Goal: Obtain resource: Obtain resource

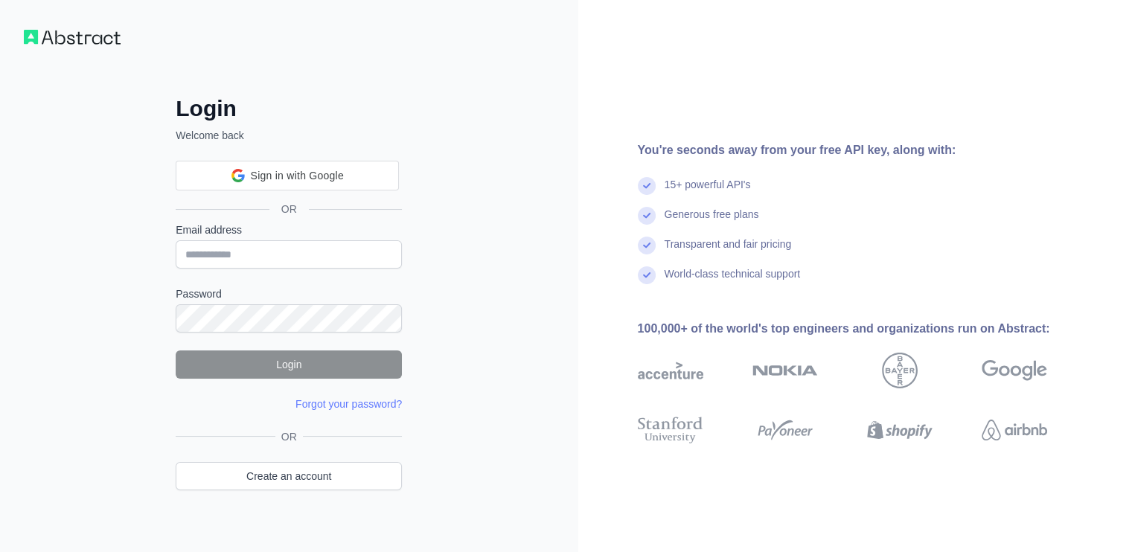
click at [860, 273] on div "World-class technical support" at bounding box center [866, 281] width 457 height 30
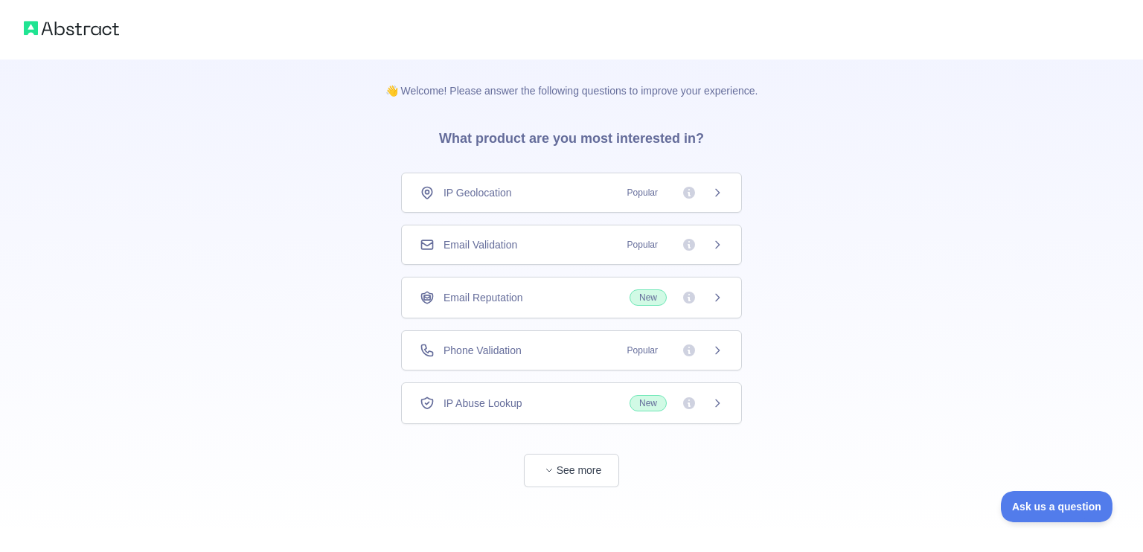
click at [544, 235] on div "Email Validation Popular" at bounding box center [571, 245] width 341 height 40
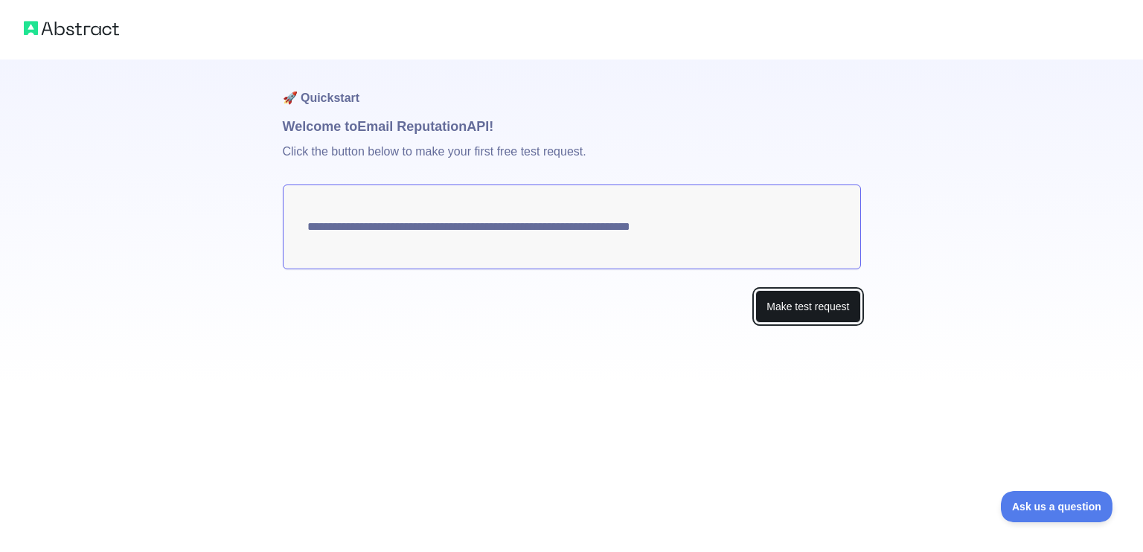
click at [805, 308] on button "Make test request" at bounding box center [807, 306] width 105 height 33
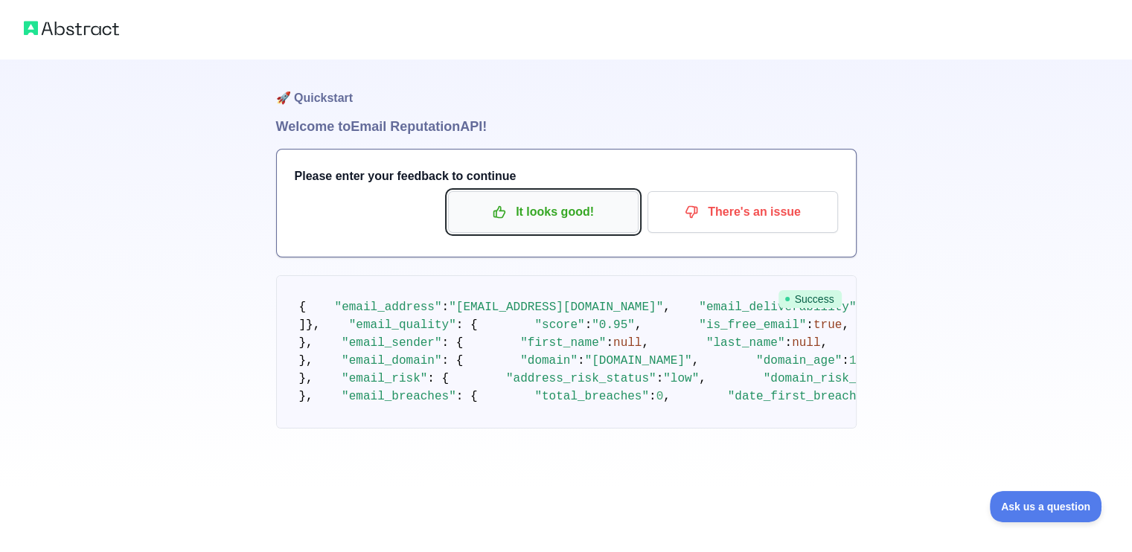
click at [477, 221] on p "It looks good!" at bounding box center [543, 211] width 168 height 25
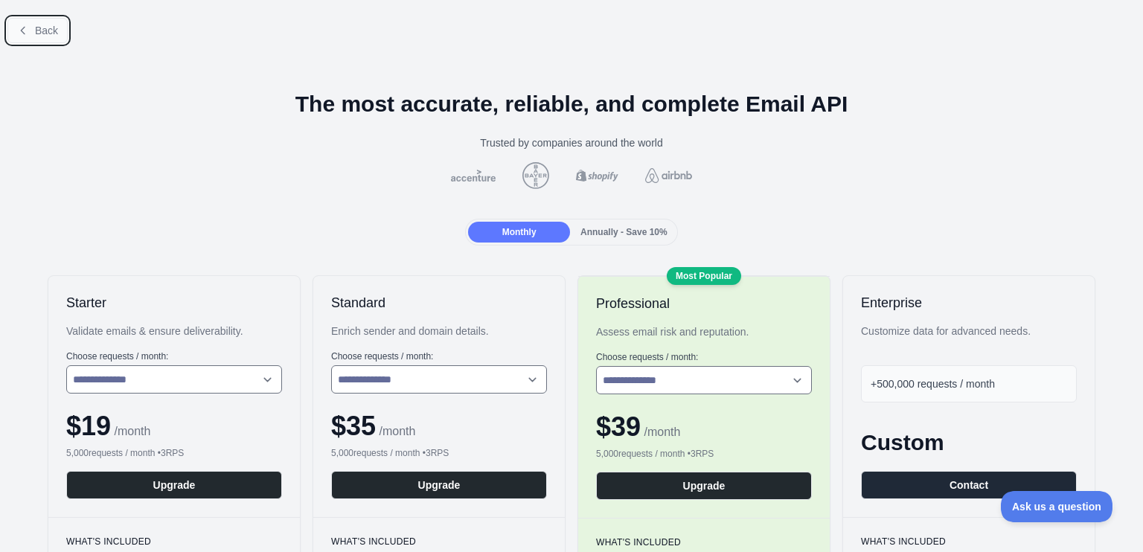
click at [40, 25] on span "Back" at bounding box center [46, 31] width 23 height 12
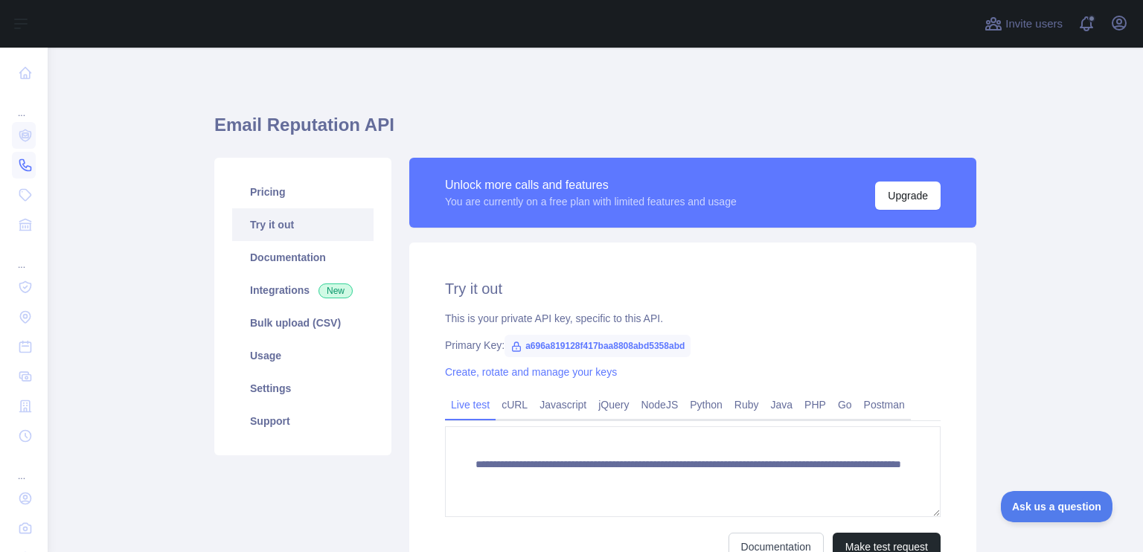
click at [19, 160] on icon at bounding box center [25, 165] width 15 height 15
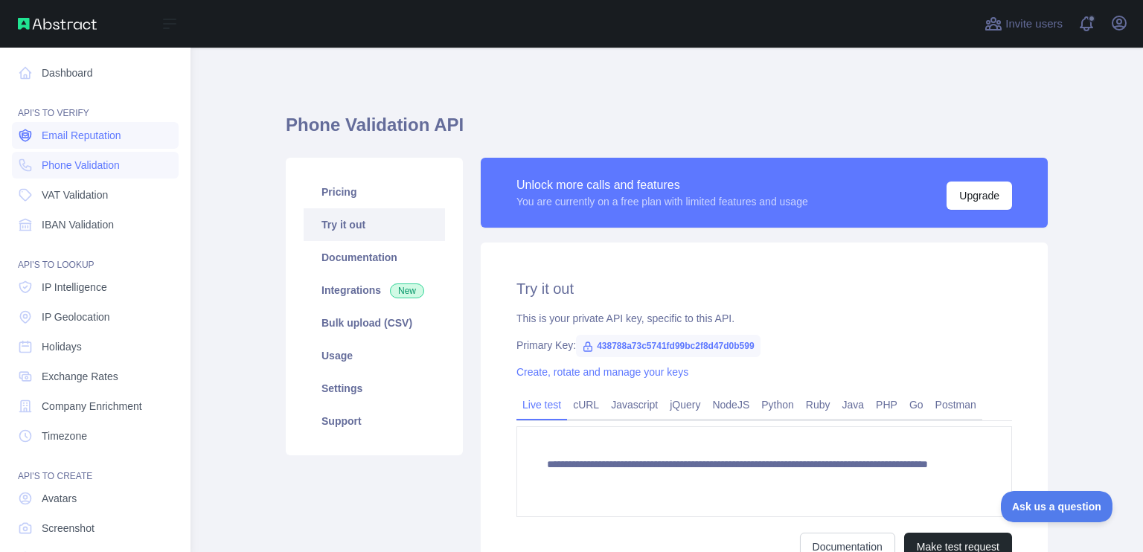
click at [74, 134] on span "Email Reputation" at bounding box center [82, 135] width 80 height 15
click at [62, 67] on link "Dashboard" at bounding box center [95, 73] width 167 height 27
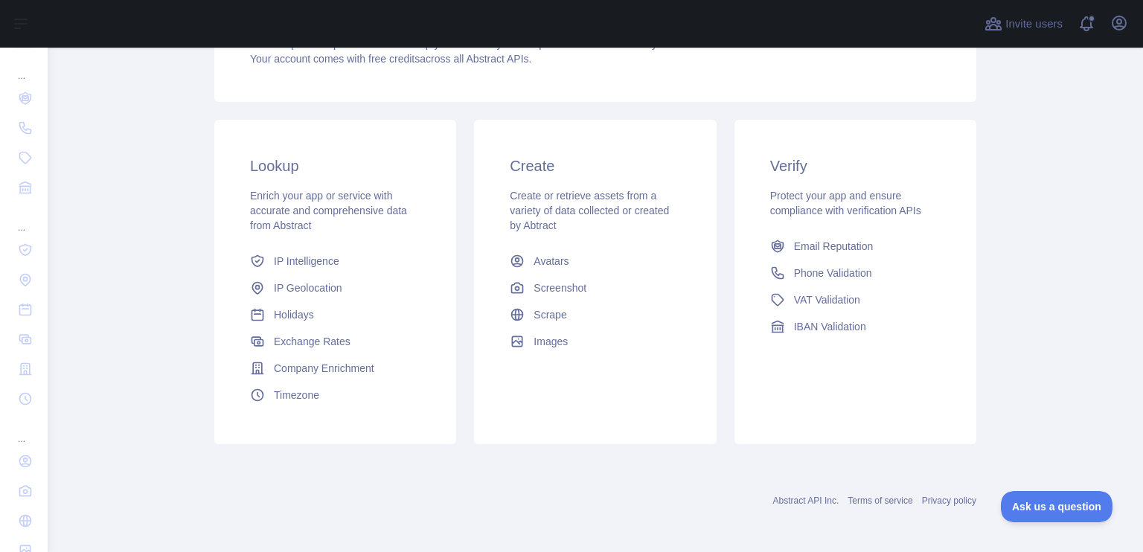
scroll to position [187, 0]
click at [805, 245] on span "Email Reputation" at bounding box center [834, 245] width 80 height 15
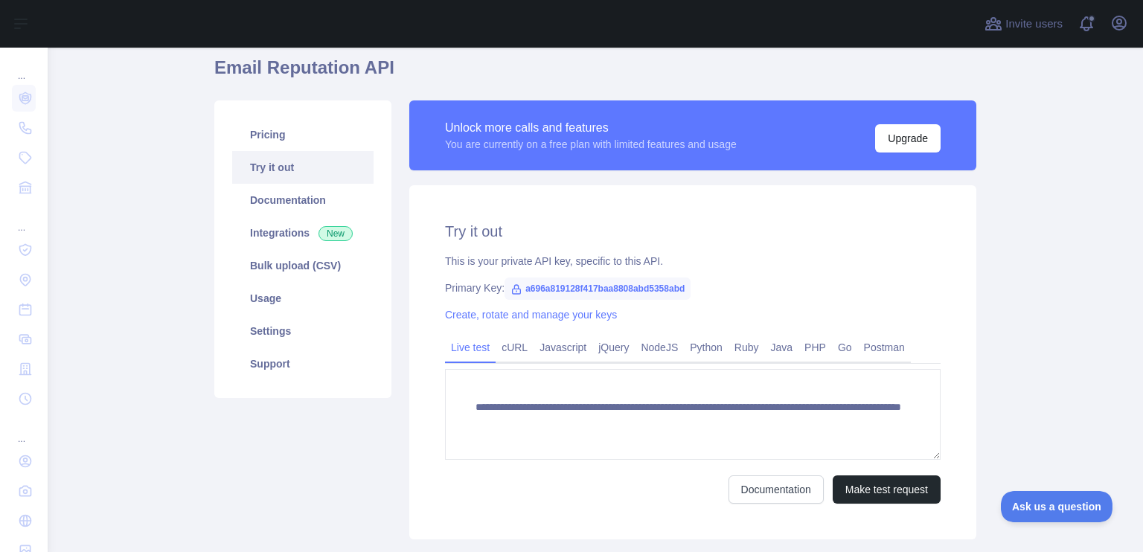
scroll to position [55, 0]
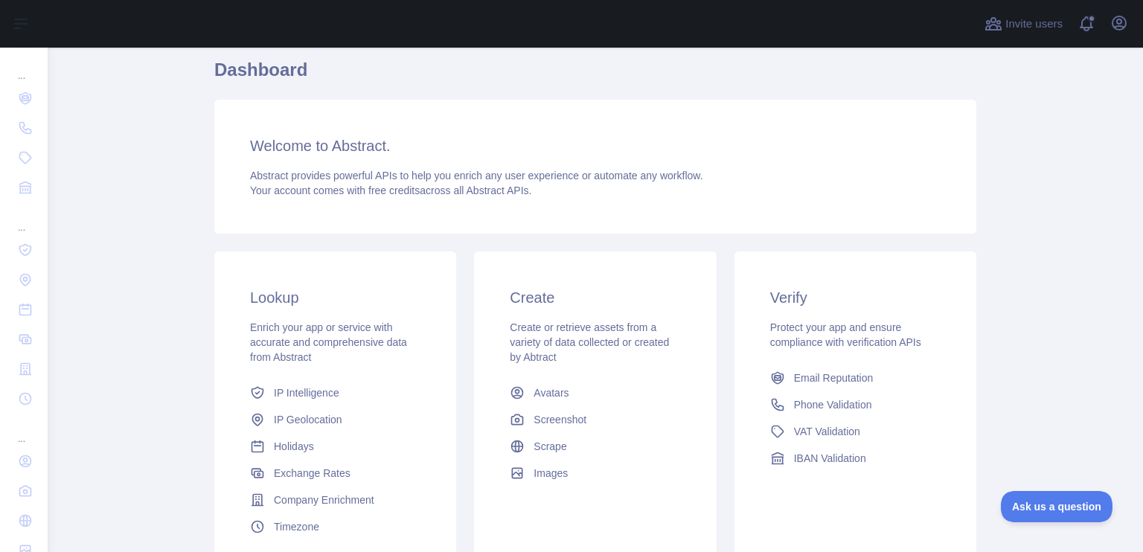
scroll to position [55, 0]
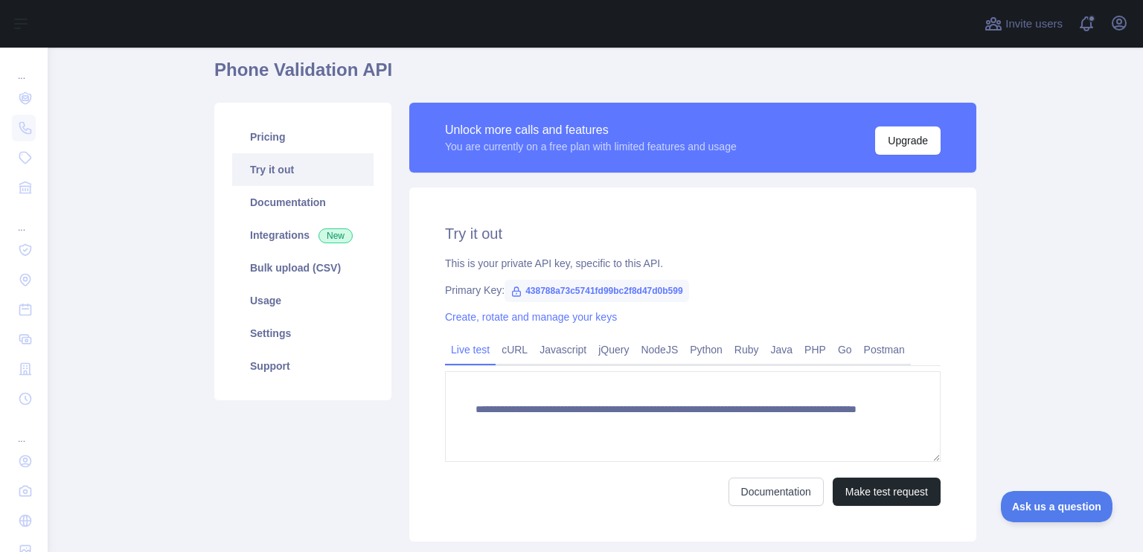
type textarea "**********"
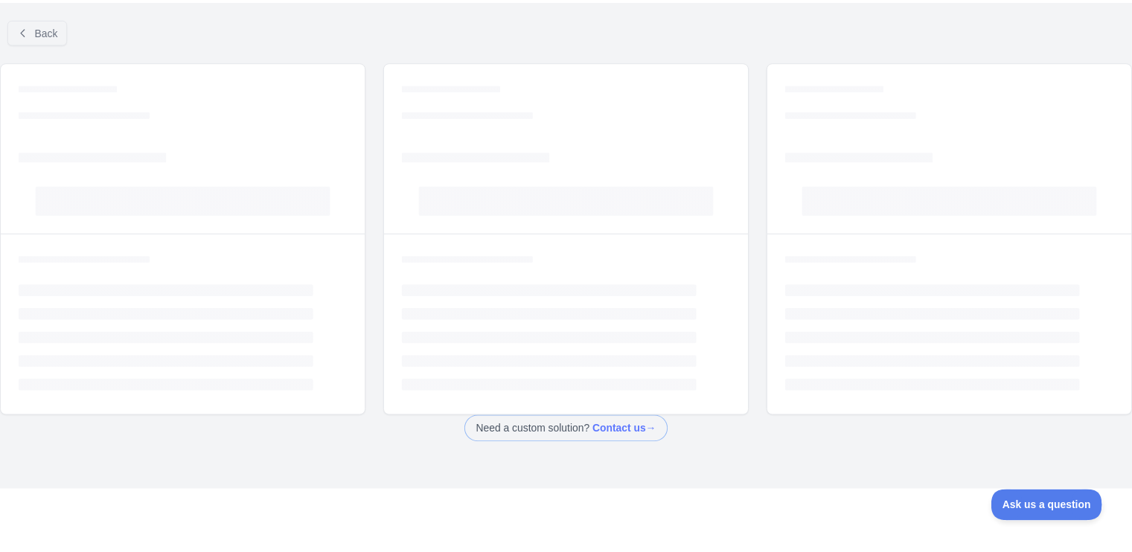
scroll to position [13, 0]
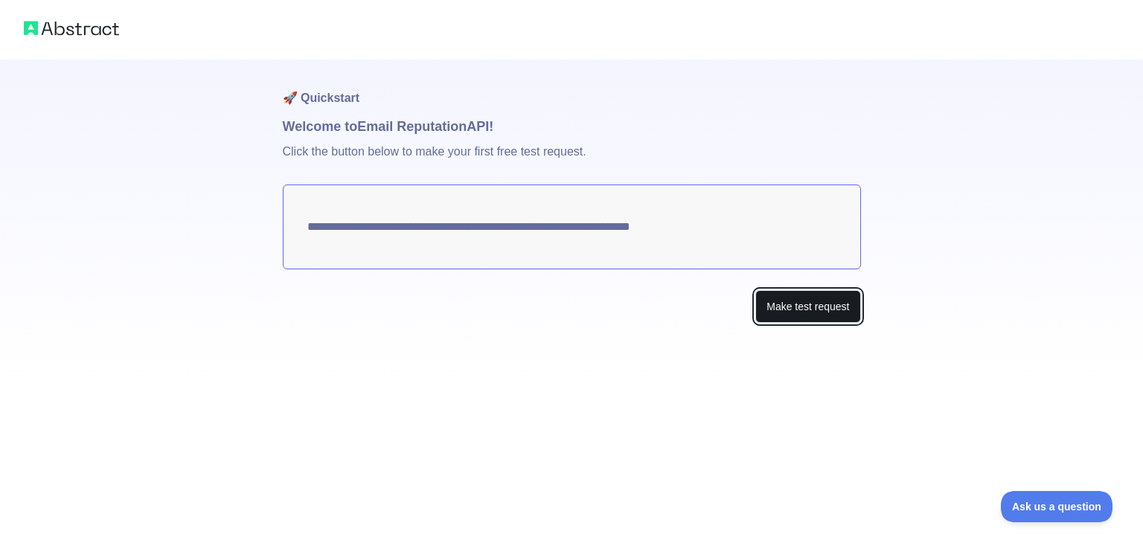
click at [811, 309] on button "Make test request" at bounding box center [807, 306] width 105 height 33
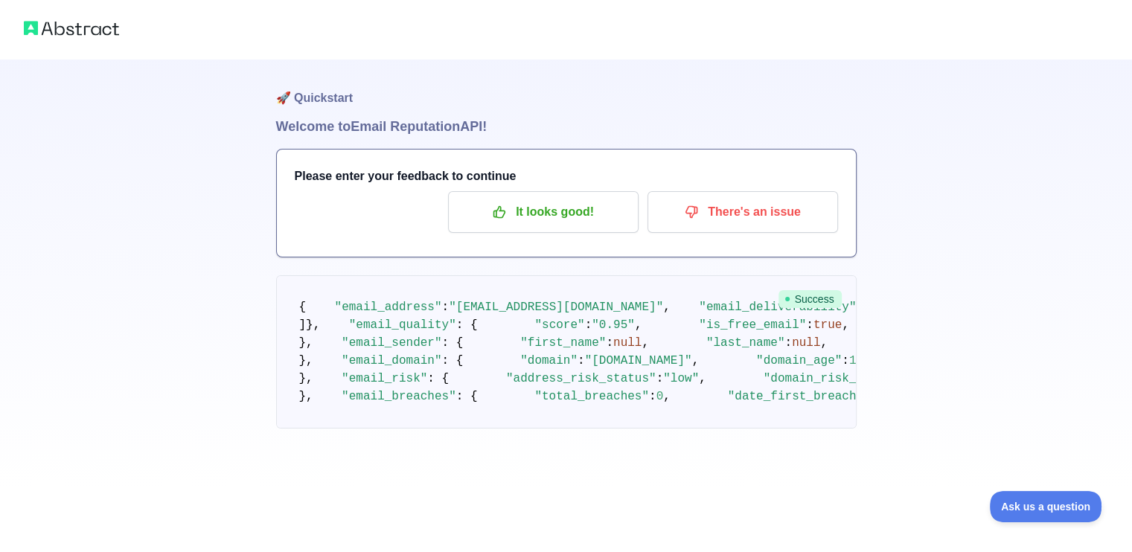
scroll to position [118, 0]
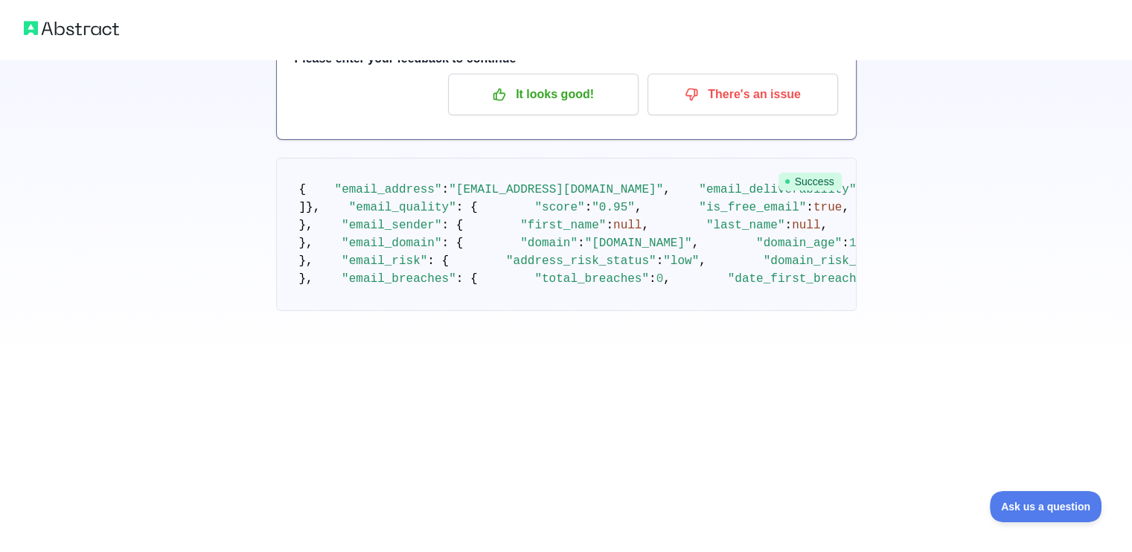
click at [699, 196] on span ""email_deliverability"" at bounding box center [777, 189] width 157 height 13
copy span "email_deliverability"
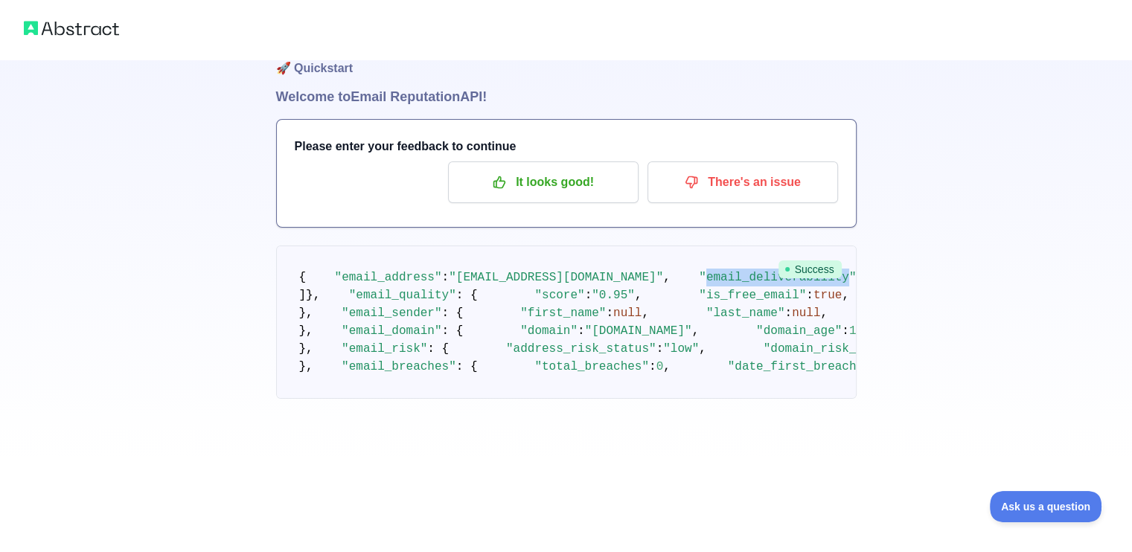
scroll to position [0, 0]
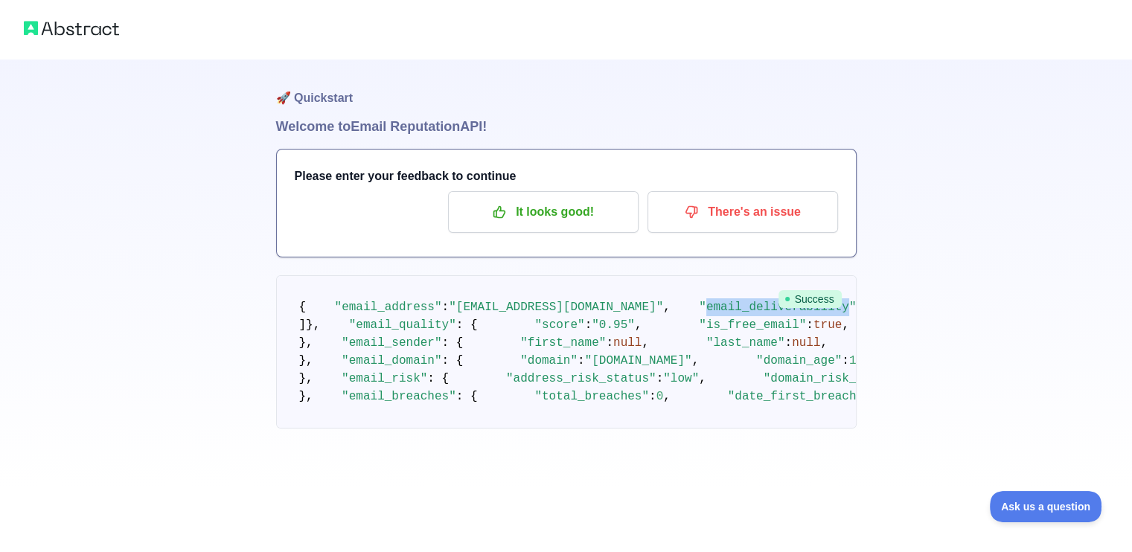
click at [74, 26] on img at bounding box center [71, 28] width 95 height 21
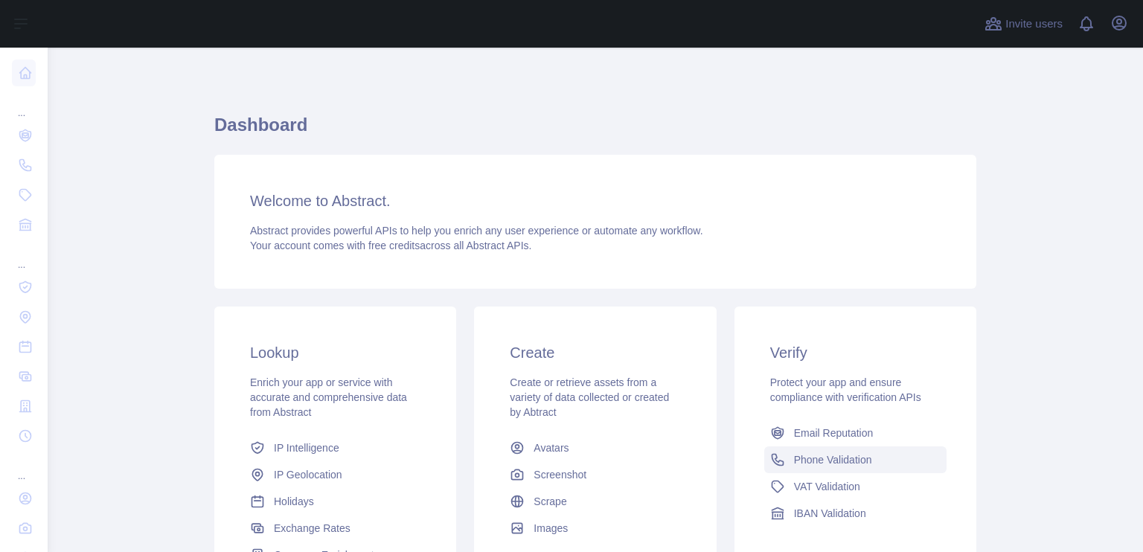
scroll to position [131, 0]
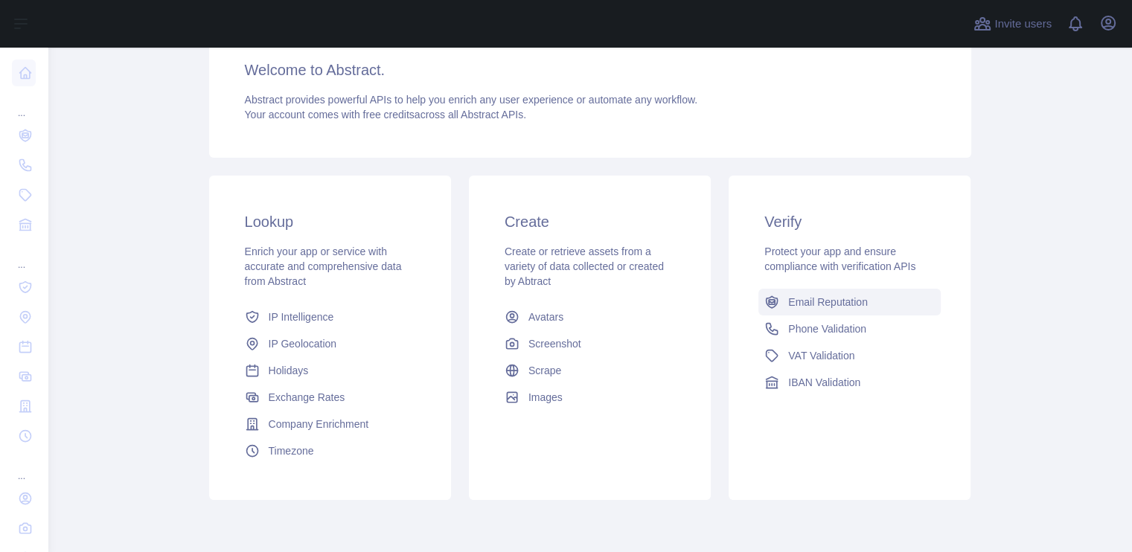
click at [812, 297] on span "Email Reputation" at bounding box center [828, 302] width 80 height 15
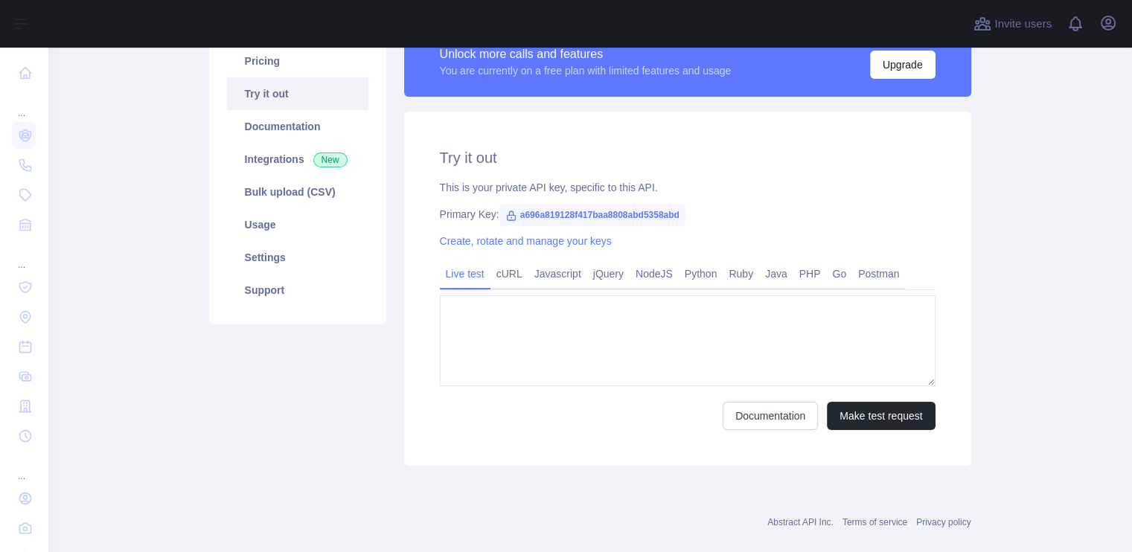
type textarea "**********"
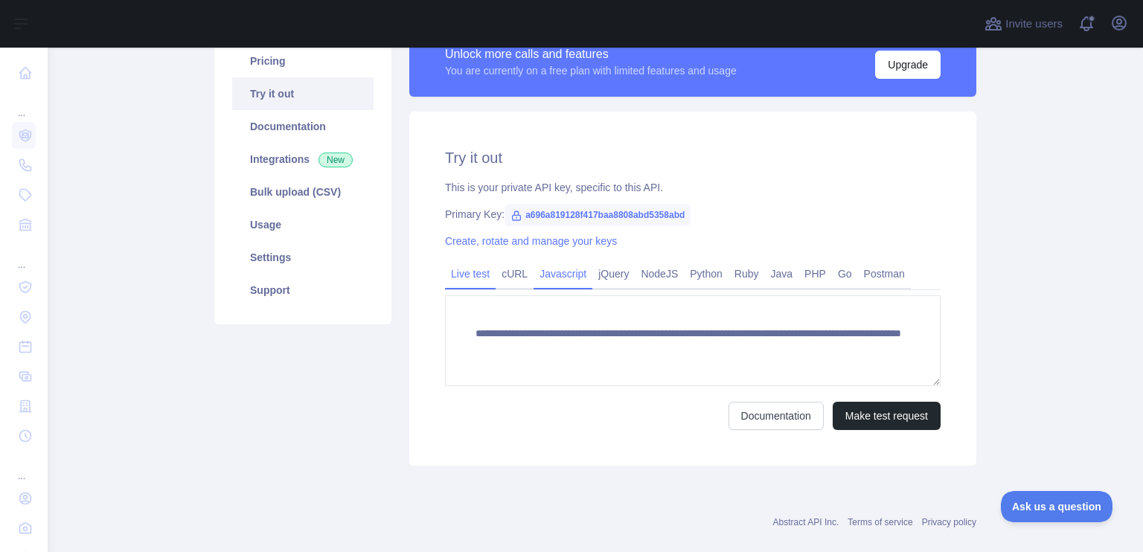
click at [559, 264] on link "Javascript" at bounding box center [562, 274] width 59 height 24
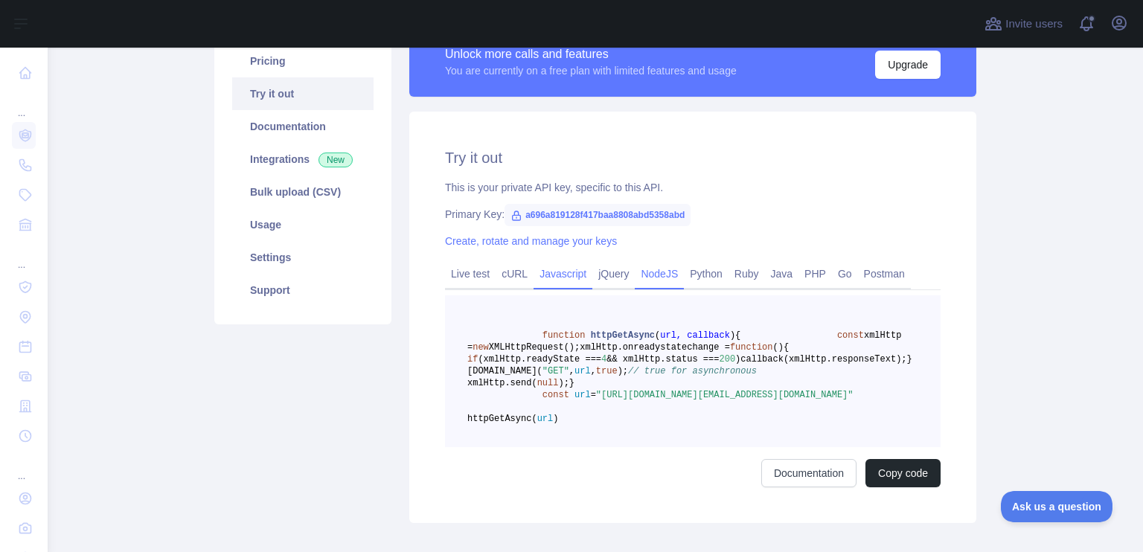
click at [646, 269] on link "NodeJS" at bounding box center [659, 274] width 49 height 24
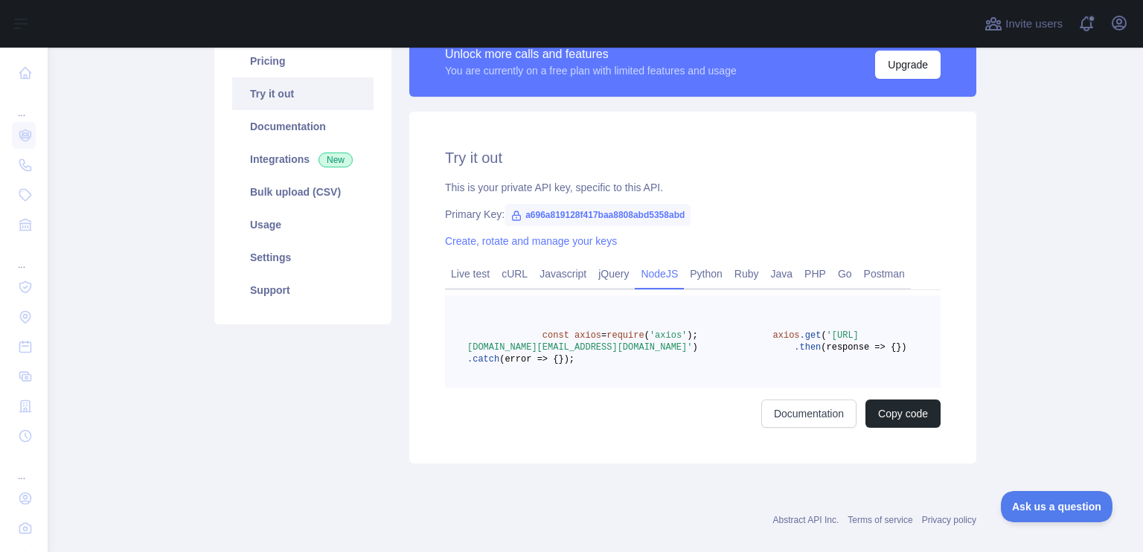
drag, startPoint x: 583, startPoint y: 350, endPoint x: 655, endPoint y: 361, distance: 72.3
click at [655, 353] on span "'[URL][DOMAIN_NAME][EMAIL_ADDRESS][DOMAIN_NAME]'" at bounding box center [662, 341] width 391 height 22
click at [664, 385] on pre "const axios = require ( 'axios' ); axios .get ( '[URL][DOMAIN_NAME][EMAIL_ADDRE…" at bounding box center [692, 341] width 495 height 92
drag, startPoint x: 501, startPoint y: 362, endPoint x: 661, endPoint y: 359, distance: 159.2
click at [661, 353] on span "'[URL][DOMAIN_NAME][EMAIL_ADDRESS][DOMAIN_NAME]'" at bounding box center [662, 341] width 391 height 22
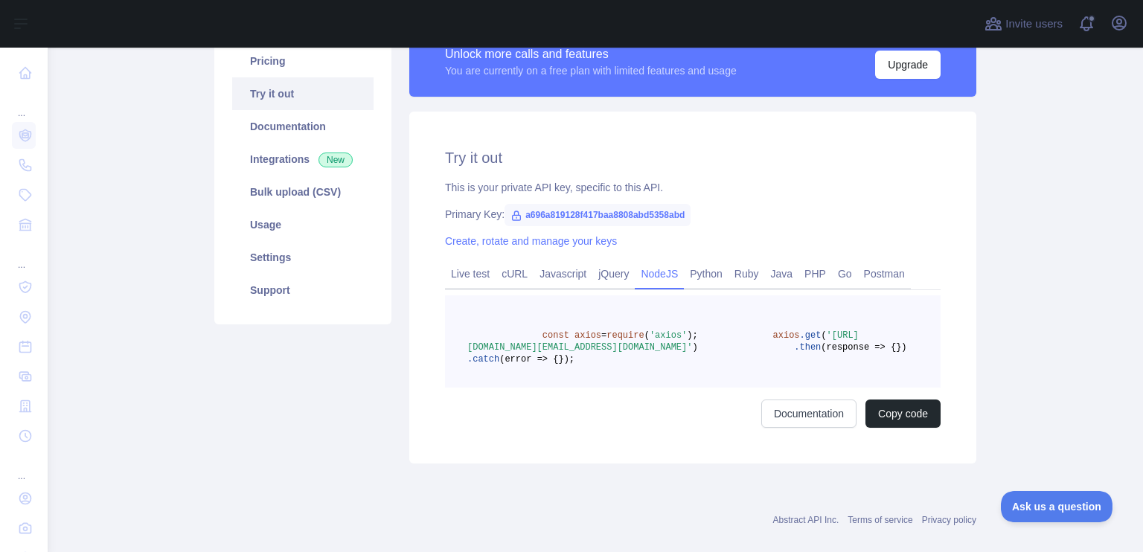
copy span "a696a819128f417baa8808abd5358abd&"
drag, startPoint x: 583, startPoint y: 347, endPoint x: 794, endPoint y: 347, distance: 211.3
click at [794, 347] on span "'[URL][DOMAIN_NAME][EMAIL_ADDRESS][DOMAIN_NAME]'" at bounding box center [662, 341] width 391 height 22
copy span "[URL][DOMAIN_NAME]"
drag, startPoint x: 500, startPoint y: 362, endPoint x: 658, endPoint y: 359, distance: 157.8
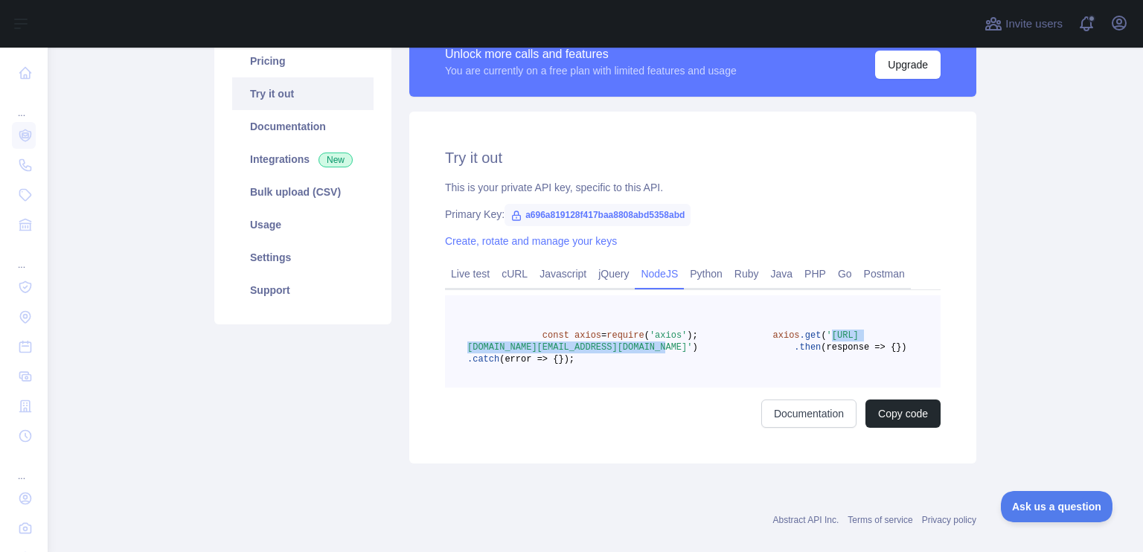
click at [658, 353] on span "'[URL][DOMAIN_NAME][EMAIL_ADDRESS][DOMAIN_NAME]'" at bounding box center [662, 341] width 391 height 22
copy span "a696a819128f417baa8808abd5358abd"
click at [513, 272] on link "cURL" at bounding box center [514, 274] width 38 height 24
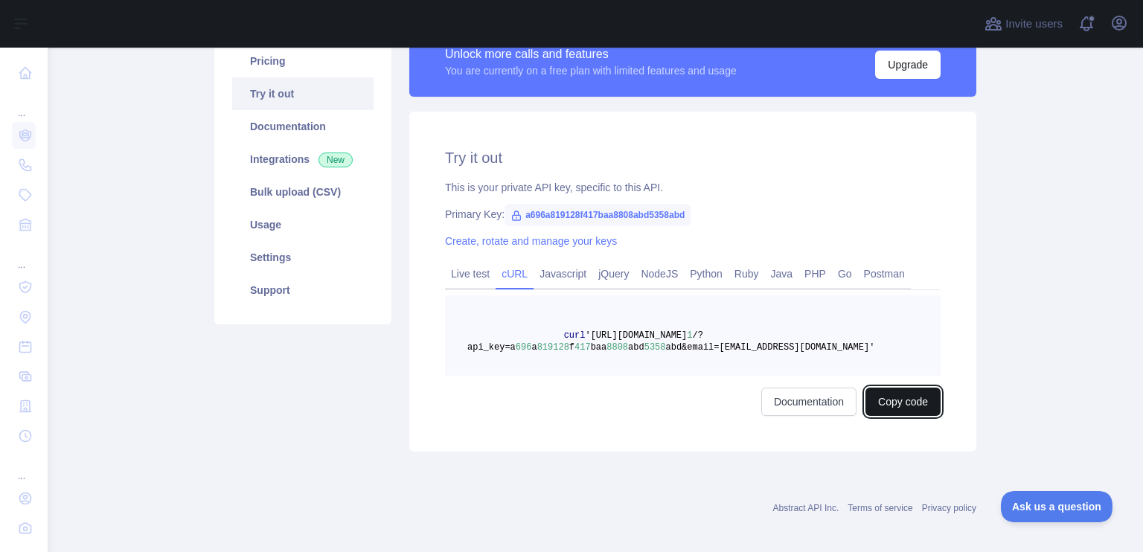
click at [906, 397] on button "Copy code" at bounding box center [902, 402] width 75 height 28
